Goal: Transaction & Acquisition: Book appointment/travel/reservation

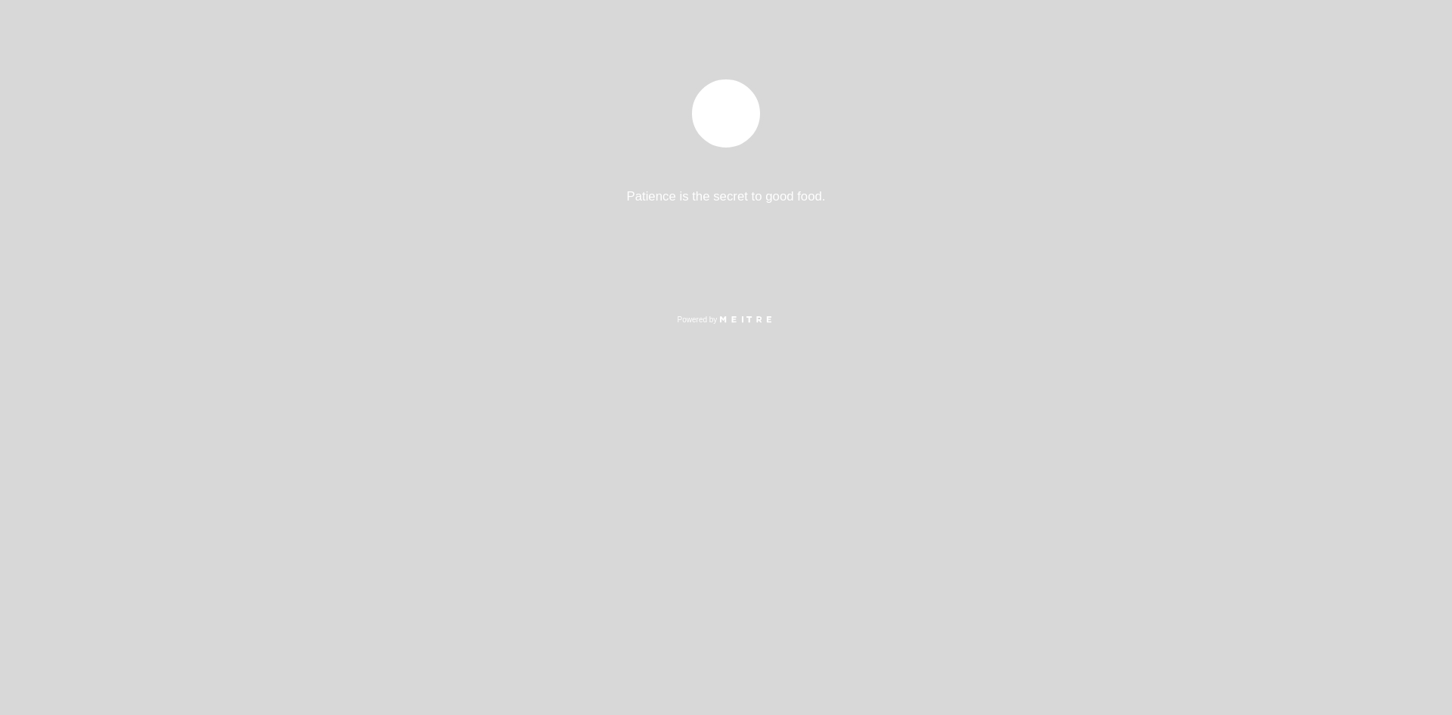
select select "es"
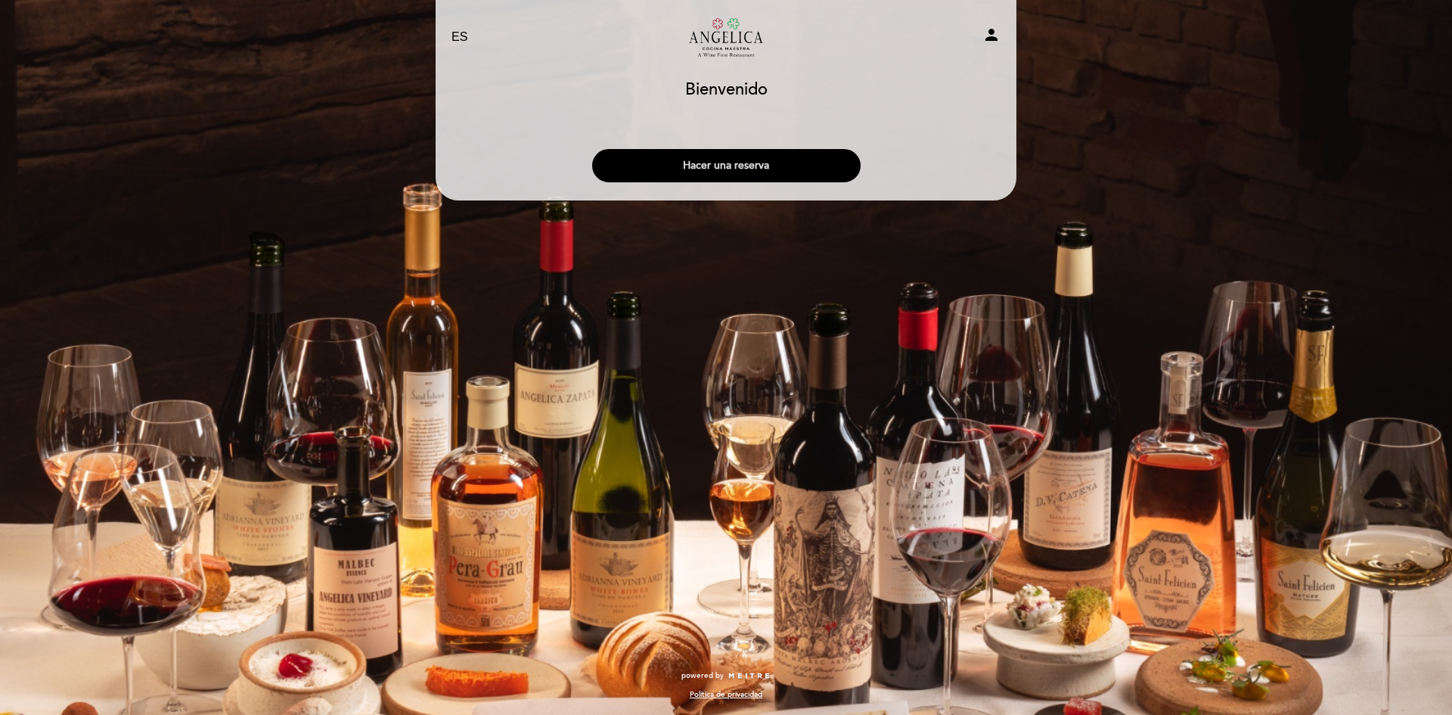
click at [761, 164] on button "Hacer una reserva" at bounding box center [726, 165] width 268 height 33
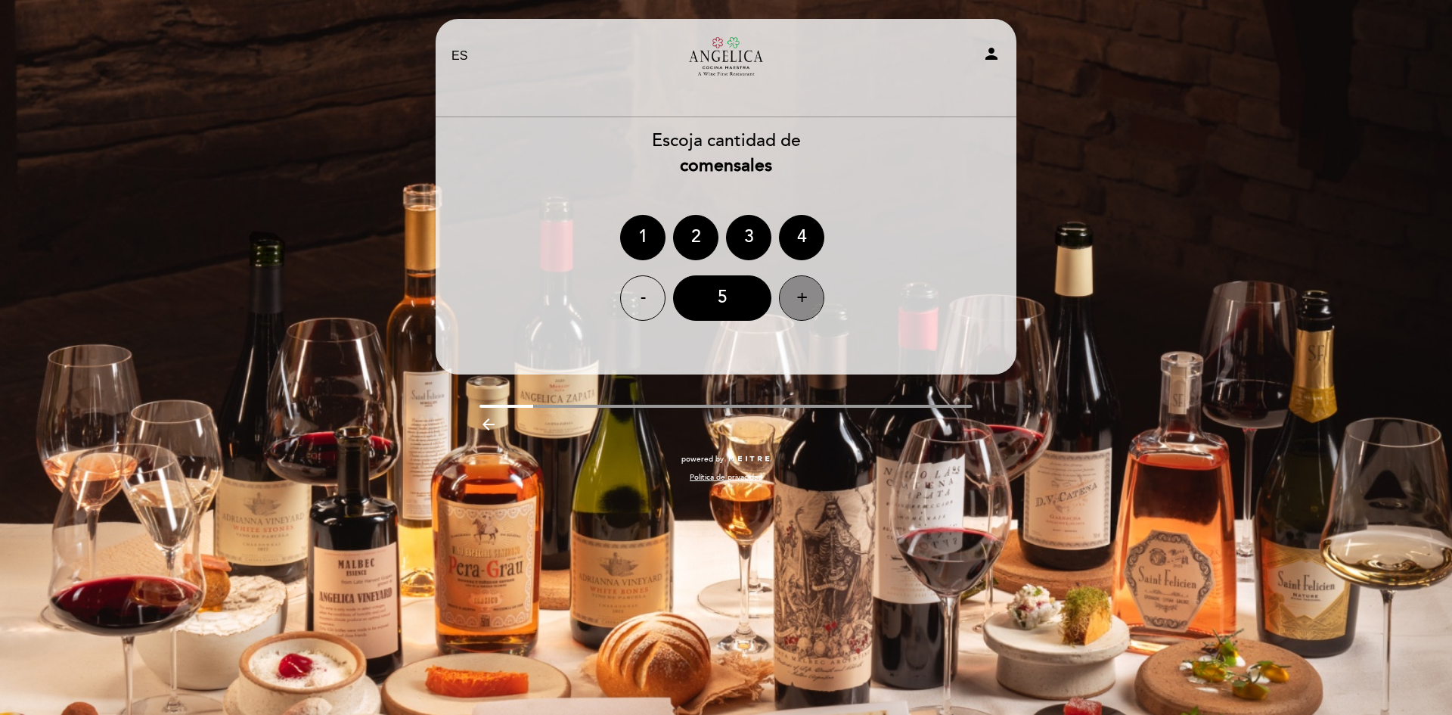
click at [806, 287] on div "+" at bounding box center [801, 297] width 45 height 45
click at [715, 288] on div "8" at bounding box center [722, 297] width 98 height 45
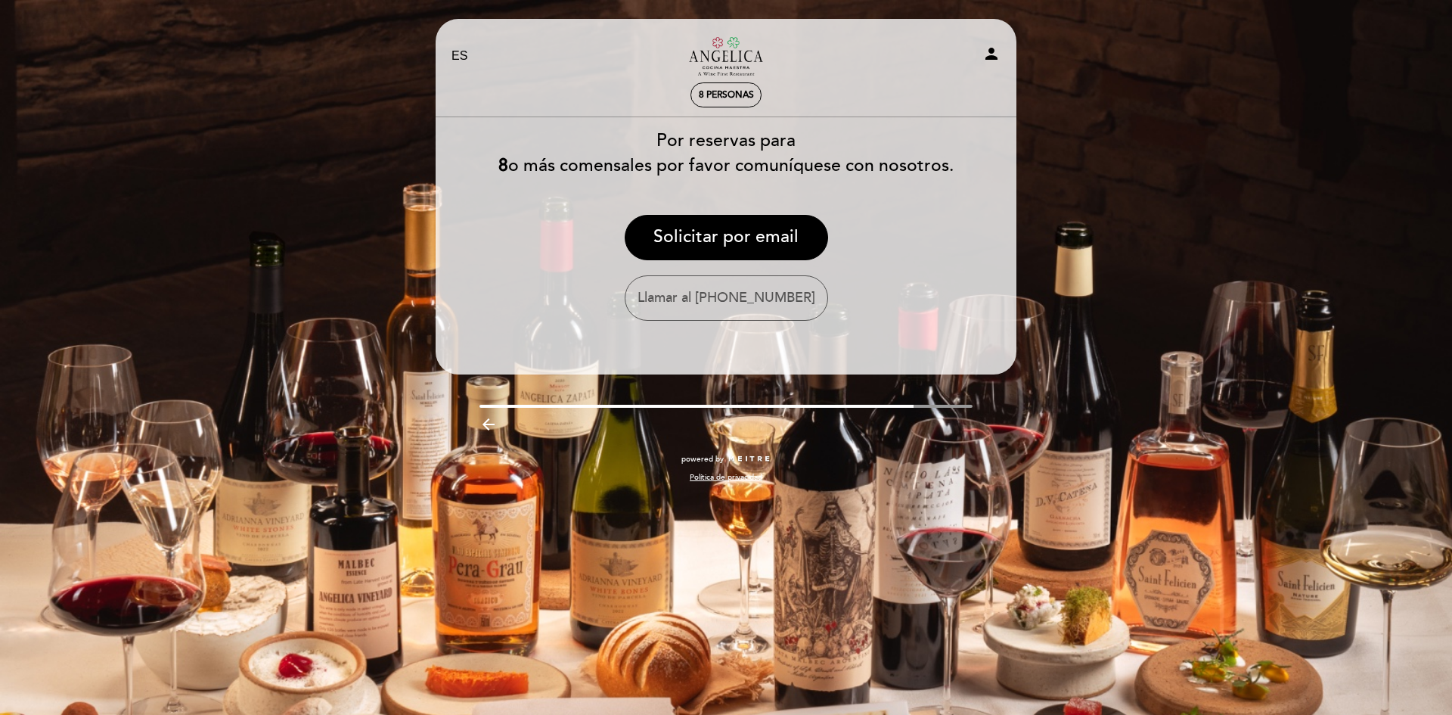
click at [488, 420] on icon "arrow_backward" at bounding box center [488, 424] width 18 height 18
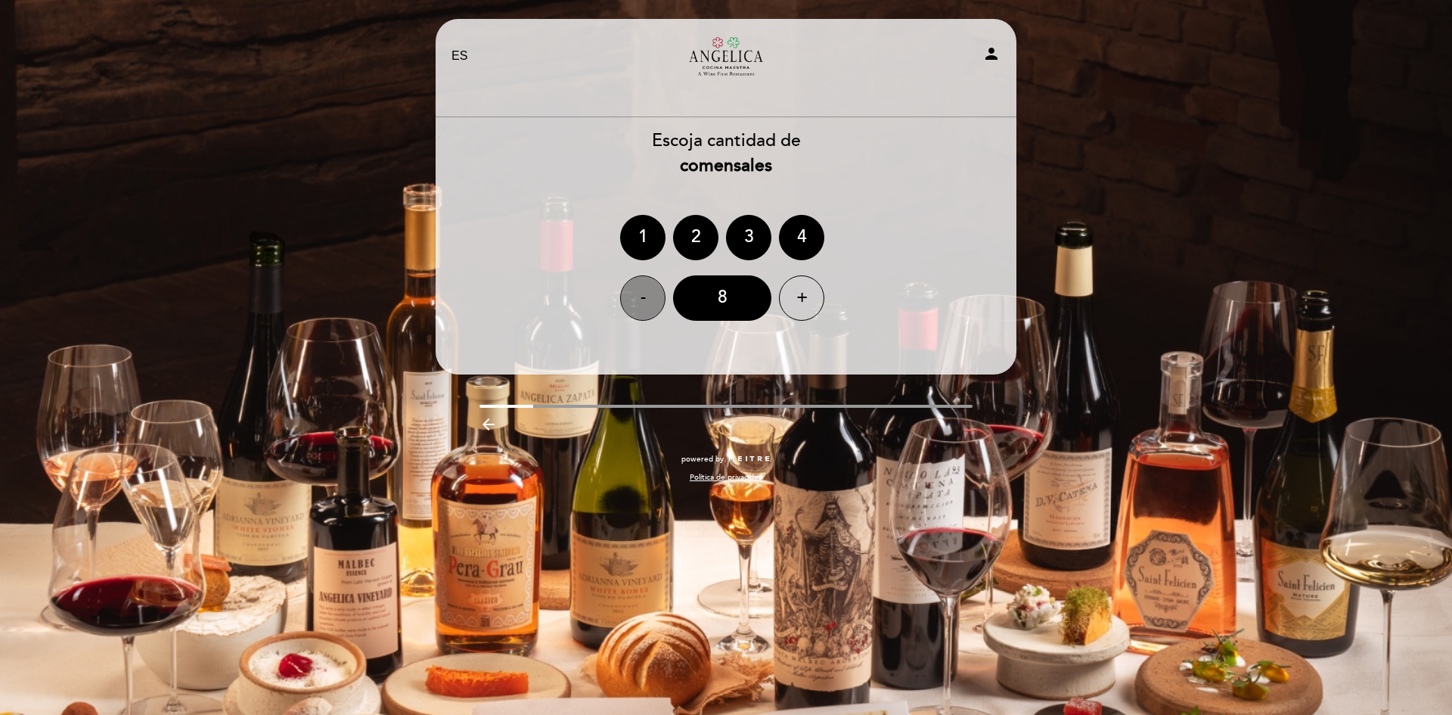
click at [635, 298] on div "-" at bounding box center [642, 297] width 45 height 45
click at [725, 302] on div "7" at bounding box center [722, 297] width 98 height 45
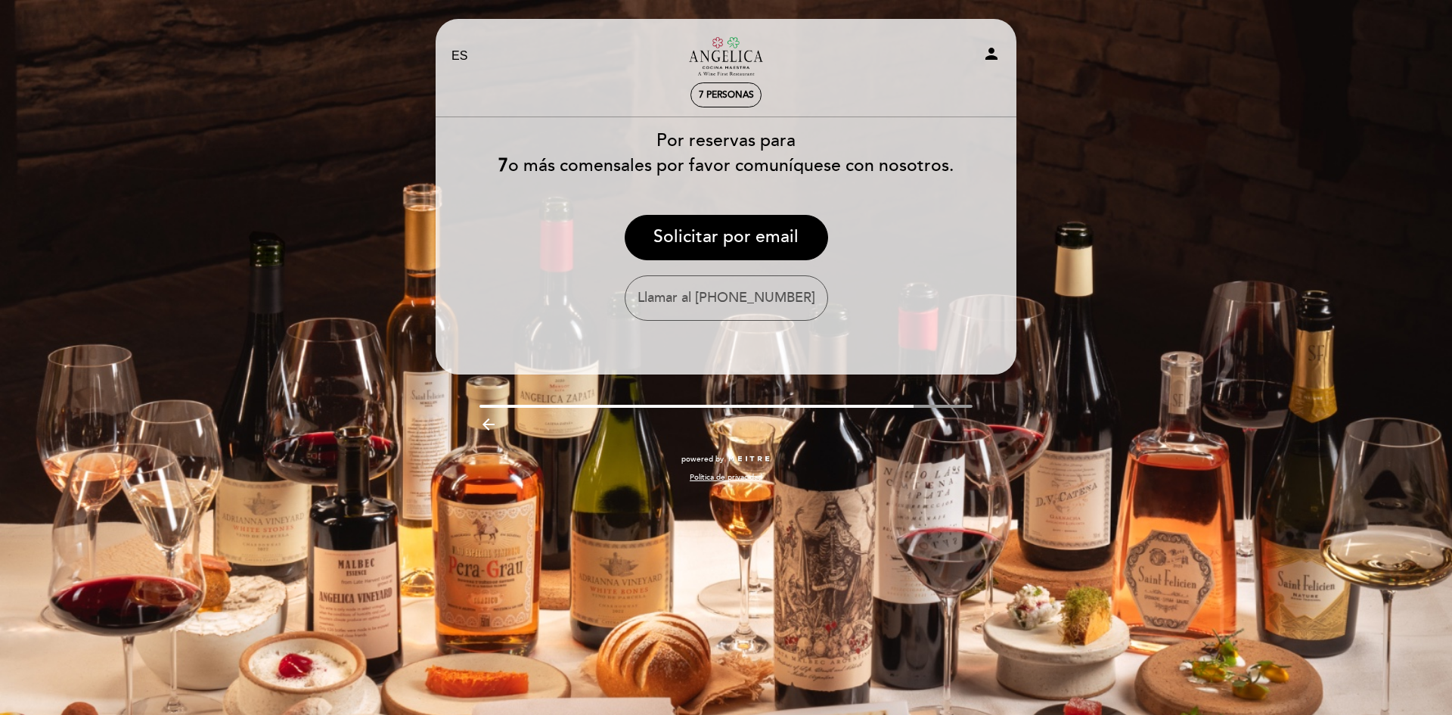
click at [491, 423] on icon "arrow_backward" at bounding box center [488, 424] width 18 height 18
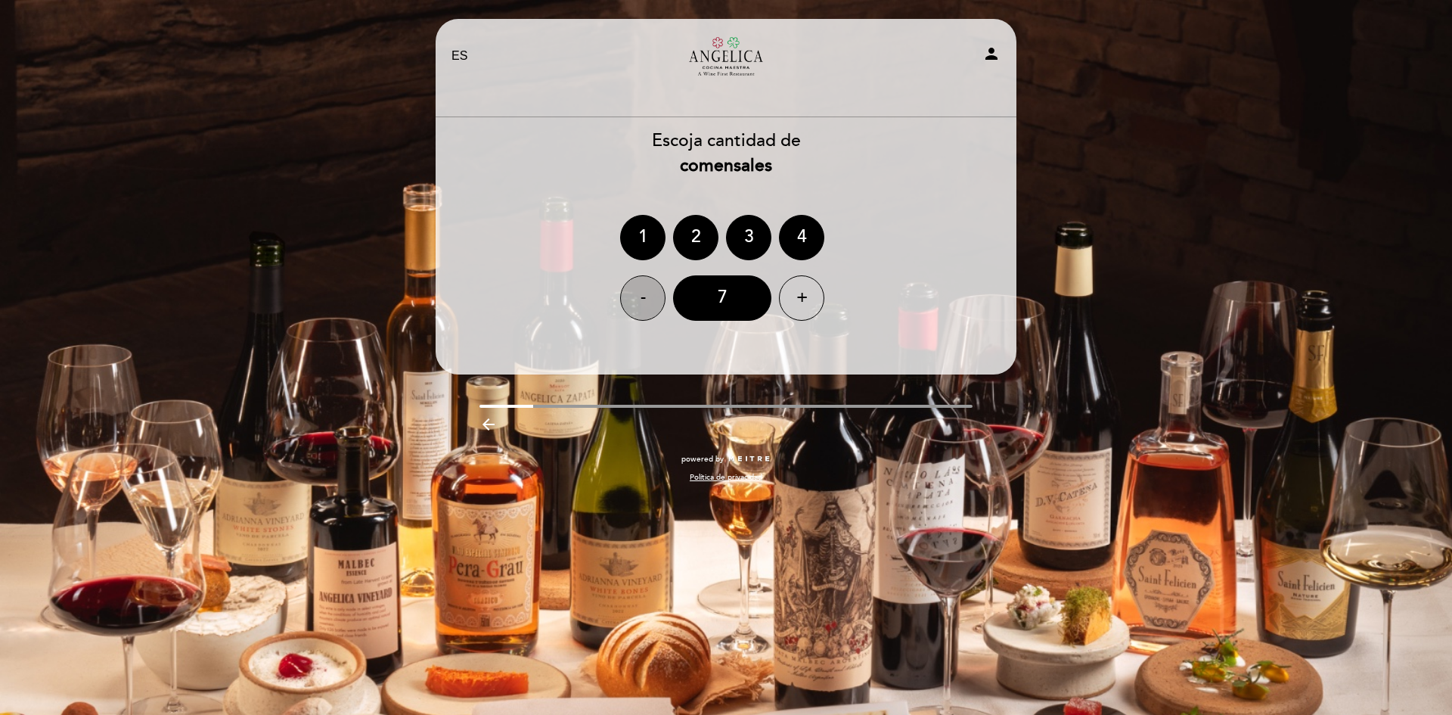
click at [647, 297] on div "-" at bounding box center [642, 297] width 45 height 45
click at [716, 296] on div "6" at bounding box center [722, 297] width 98 height 45
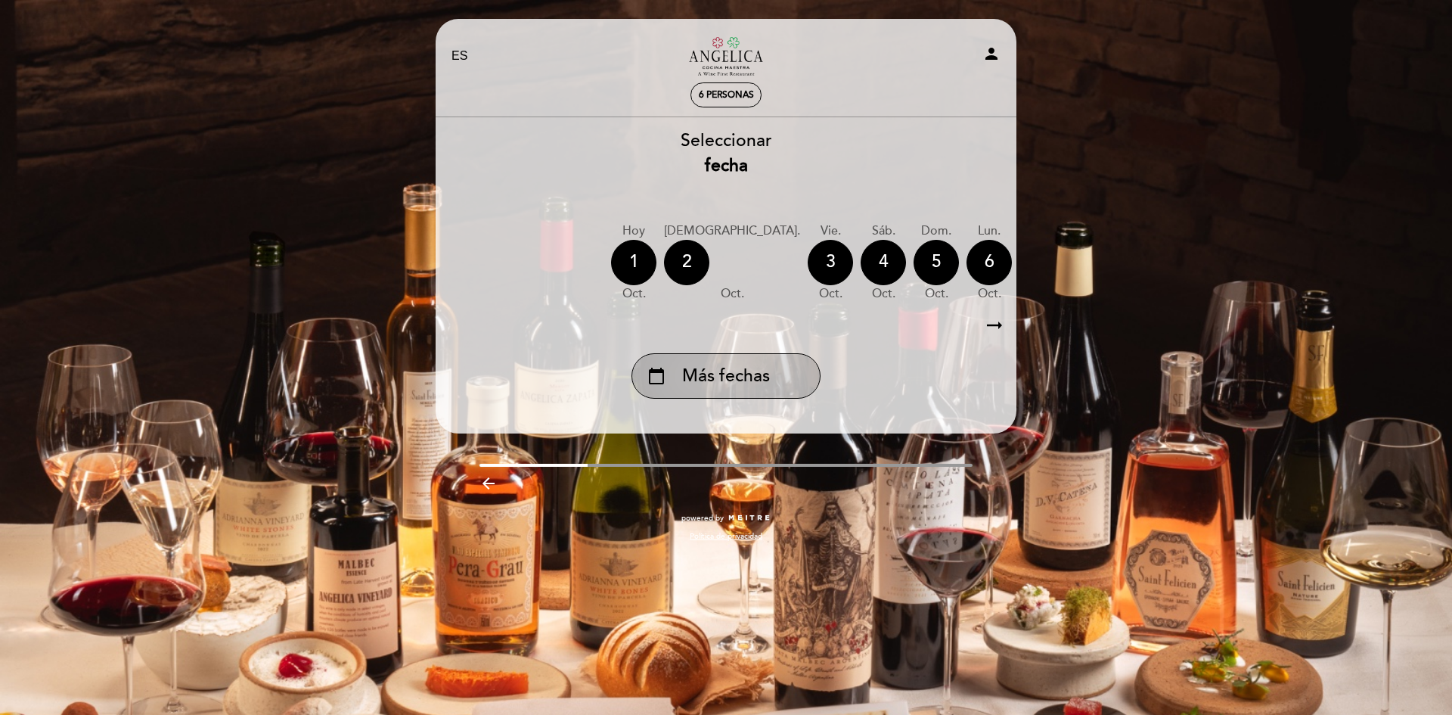
click at [761, 374] on span "Más fechas" at bounding box center [726, 376] width 88 height 25
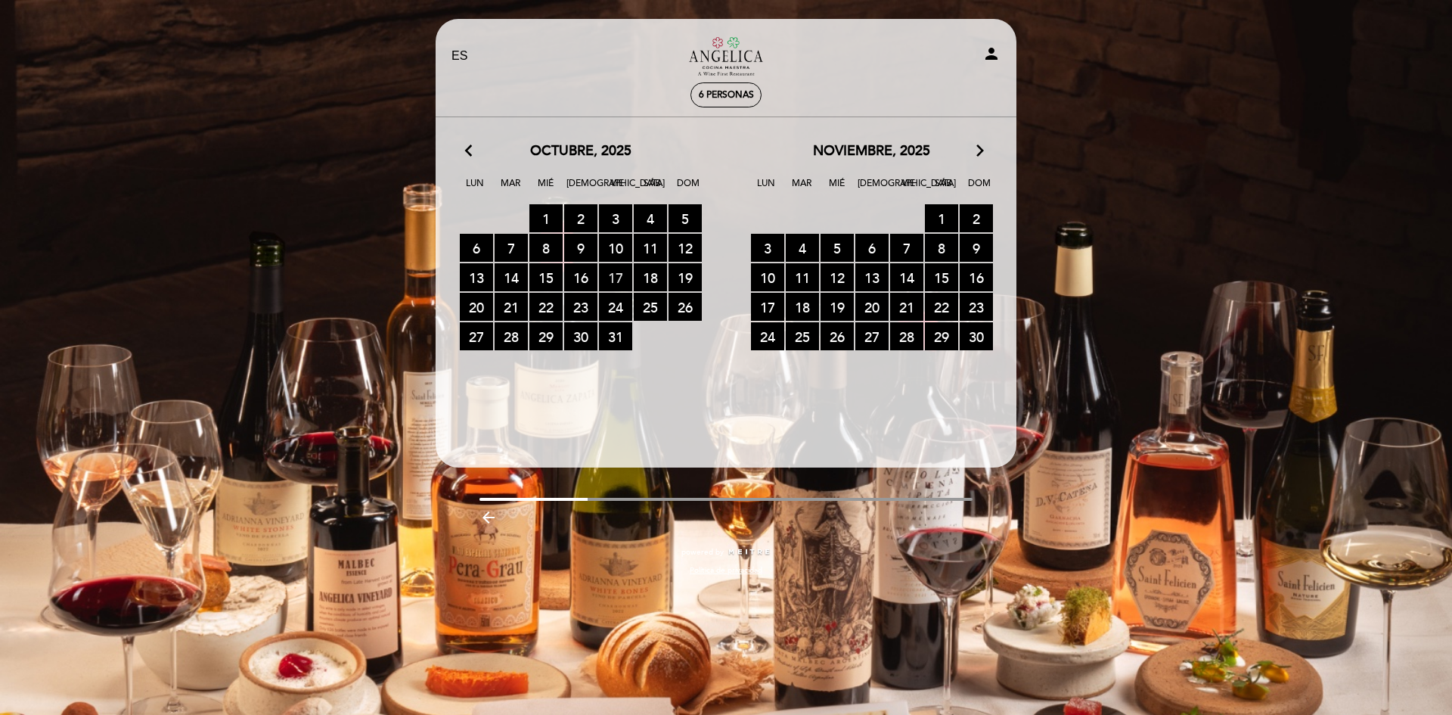
click at [616, 274] on span "17 RESERVAS DISPONIBLES" at bounding box center [615, 277] width 33 height 28
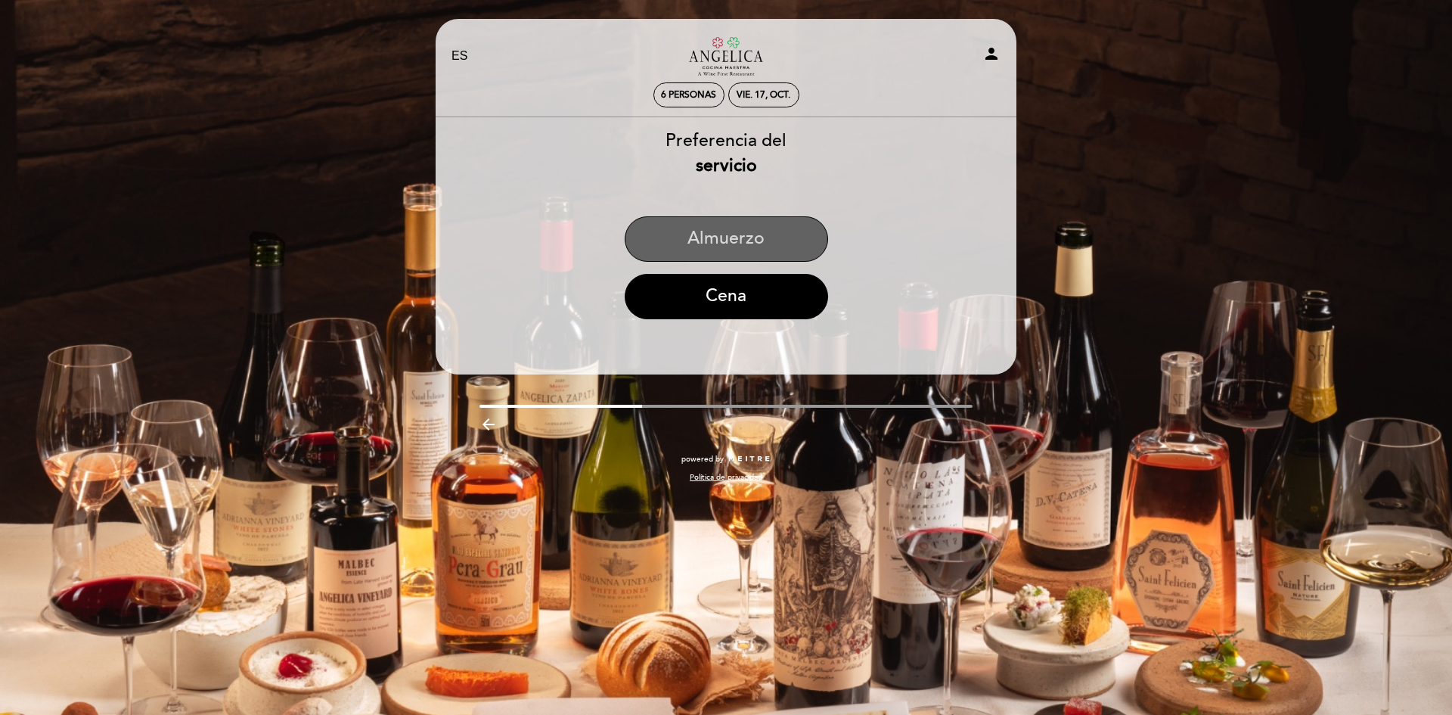
click at [764, 239] on button "Almuerzo" at bounding box center [726, 238] width 203 height 45
